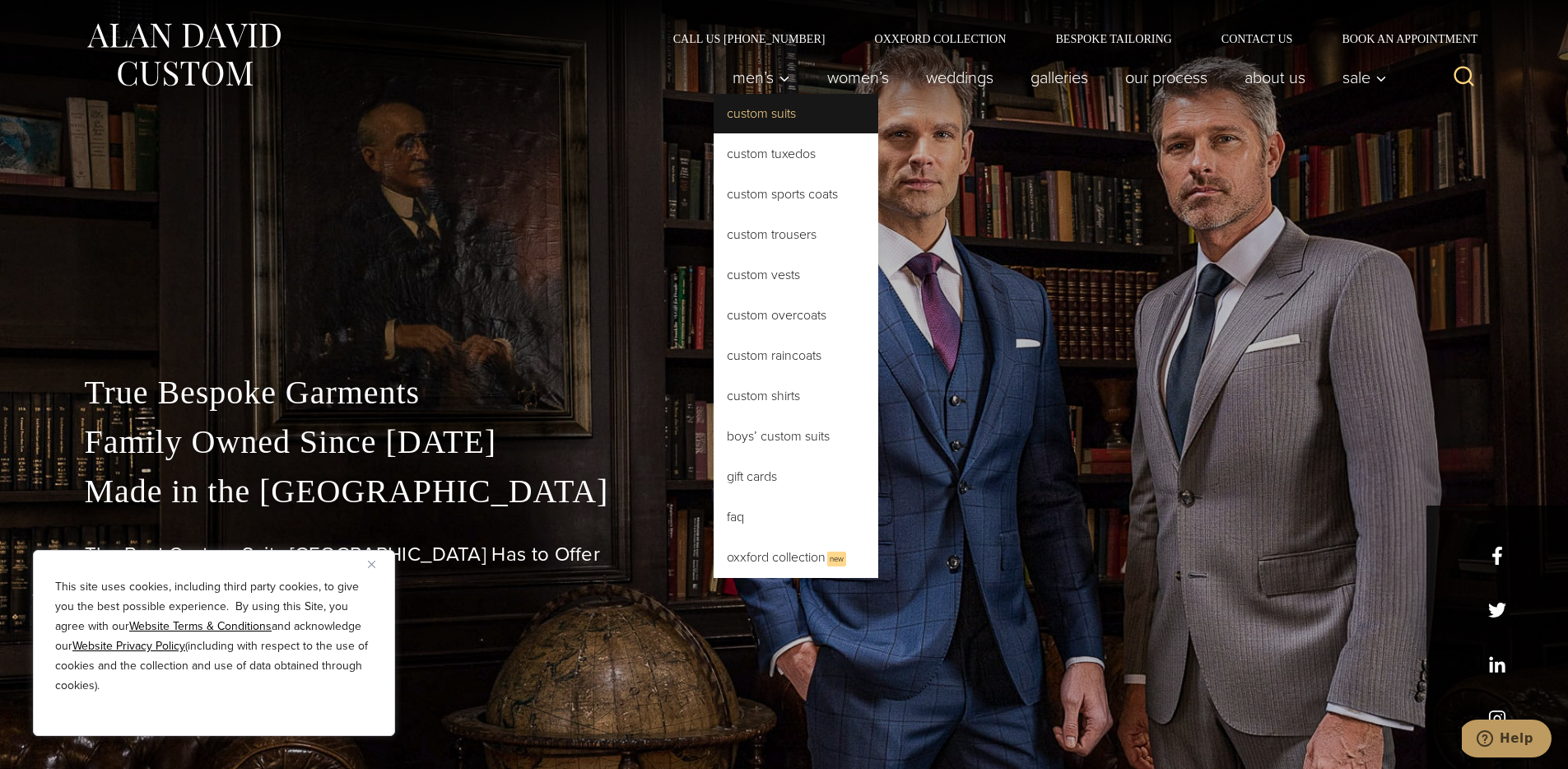
click at [770, 105] on link "Custom Suits" at bounding box center [795, 113] width 164 height 39
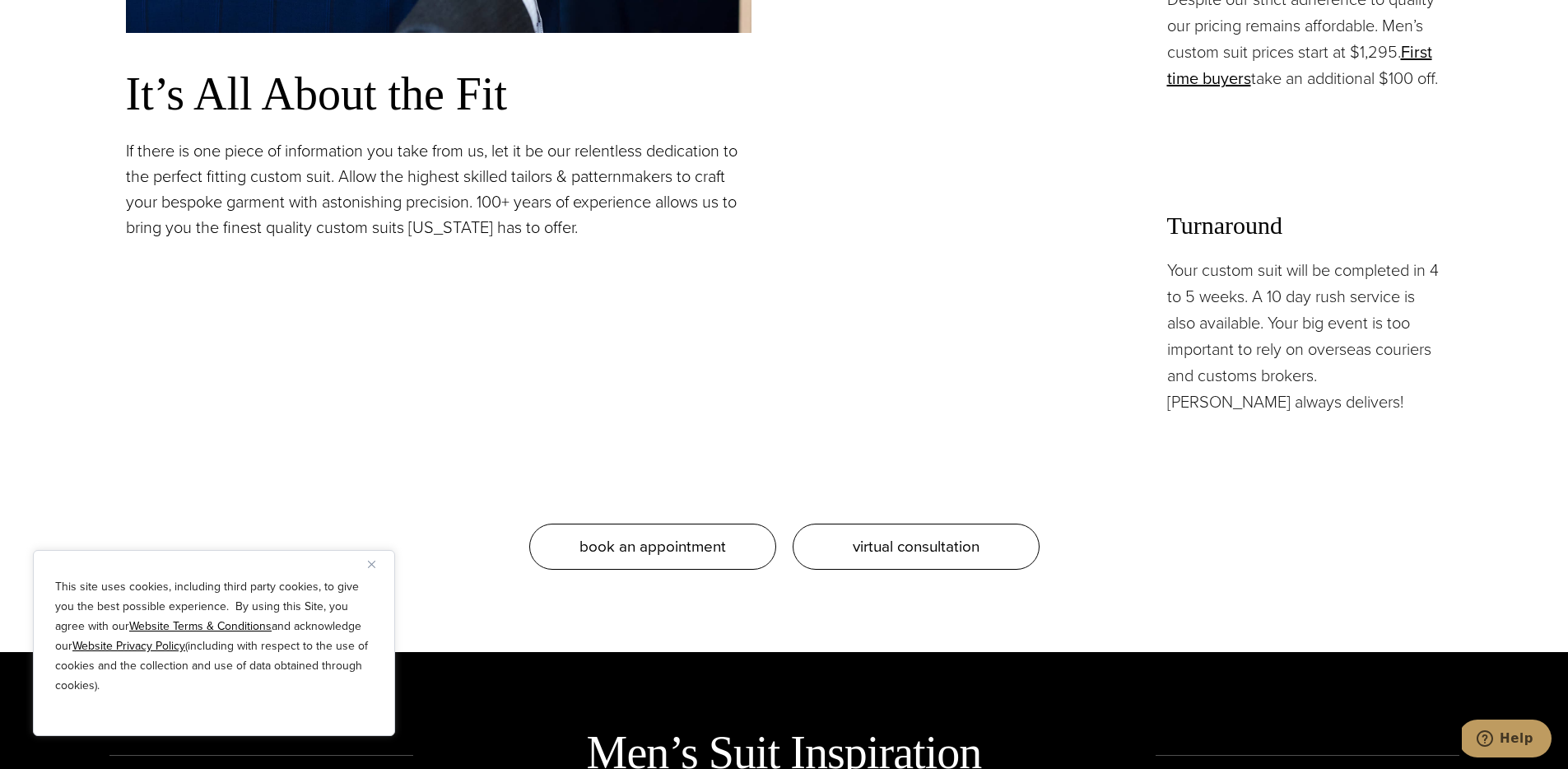
scroll to position [1286, 0]
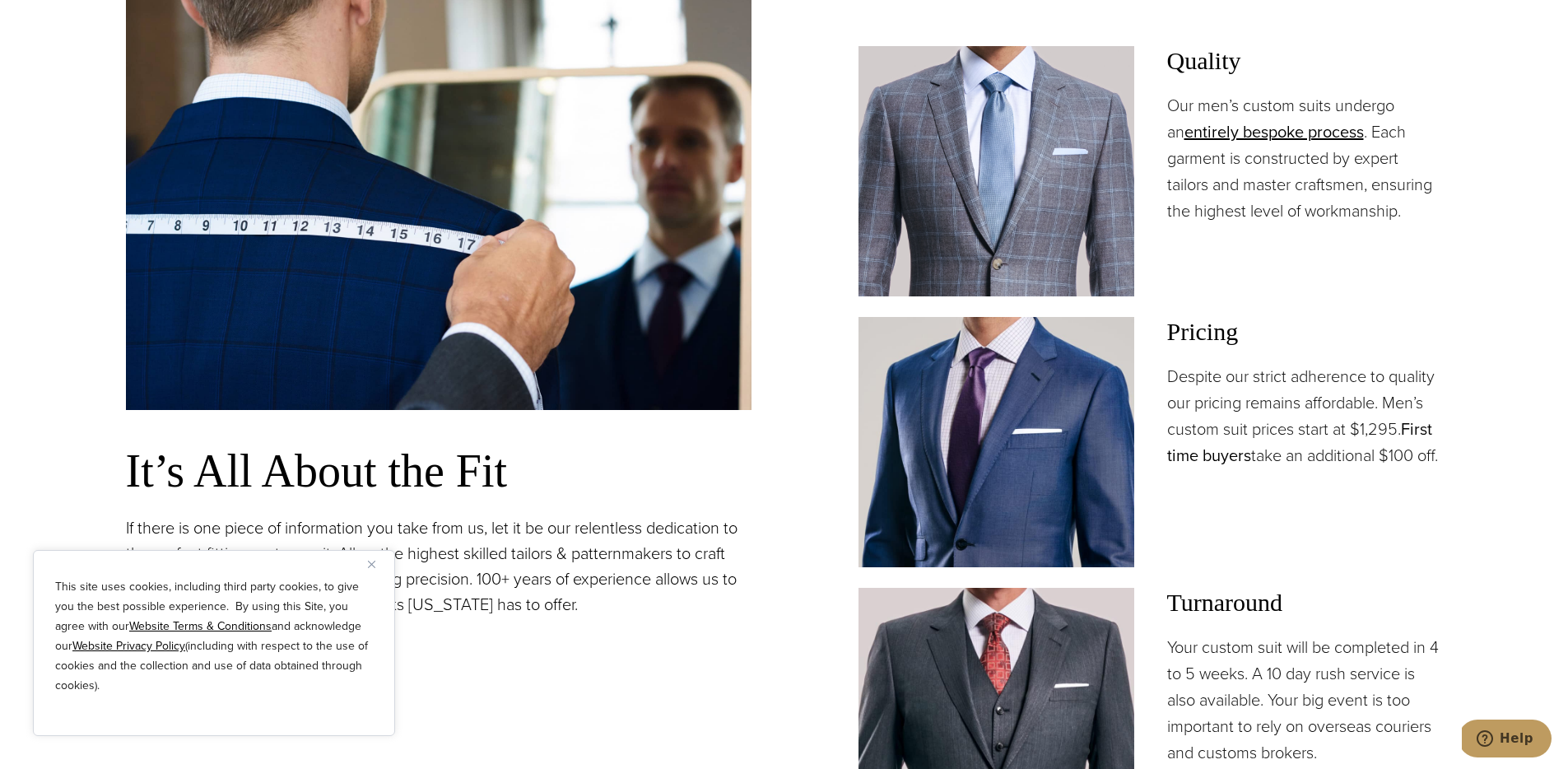
click at [1212, 458] on link "First time buyers" at bounding box center [1300, 441] width 265 height 51
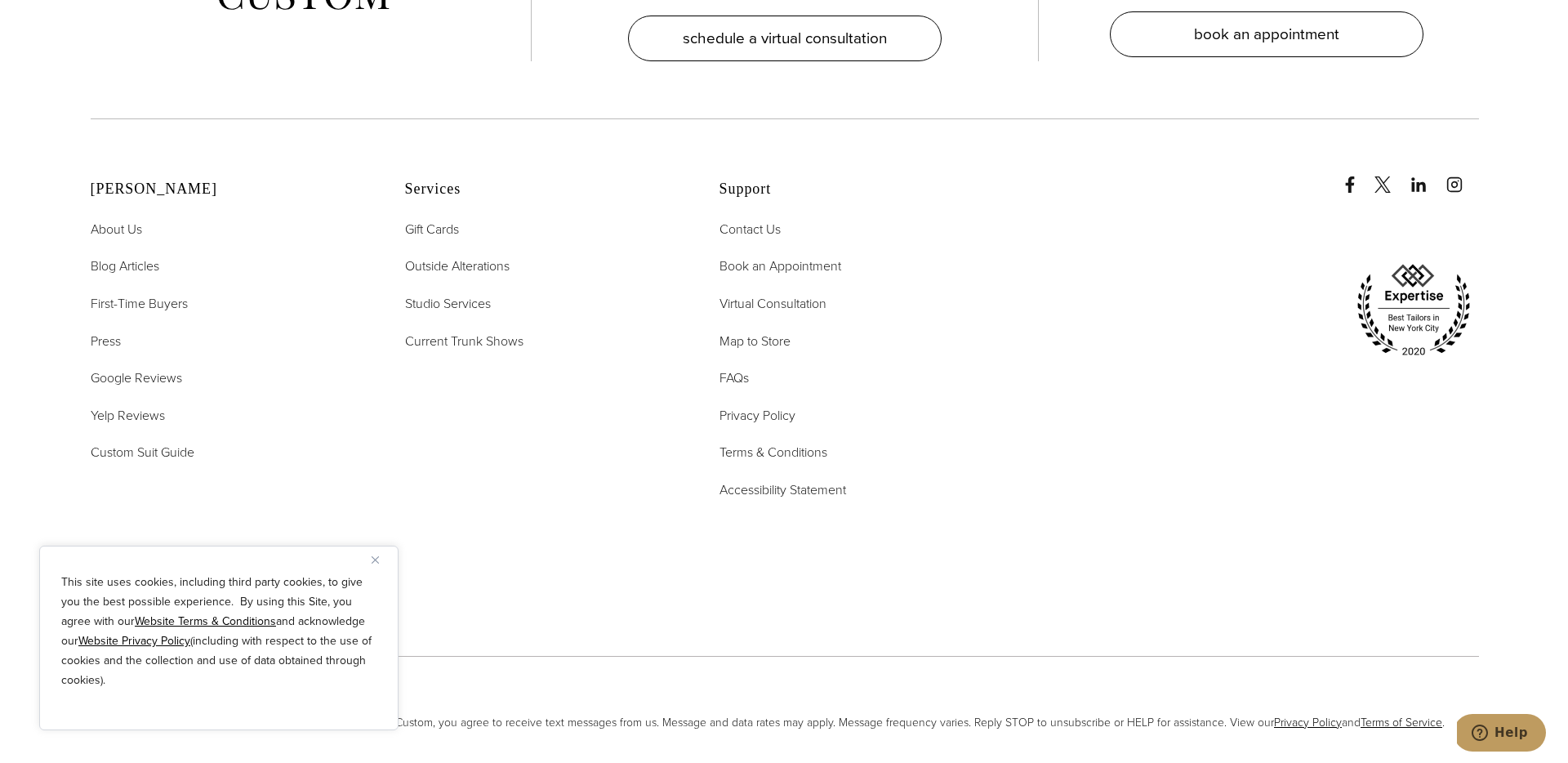
scroll to position [4169, 0]
